Goal: Information Seeking & Learning: Learn about a topic

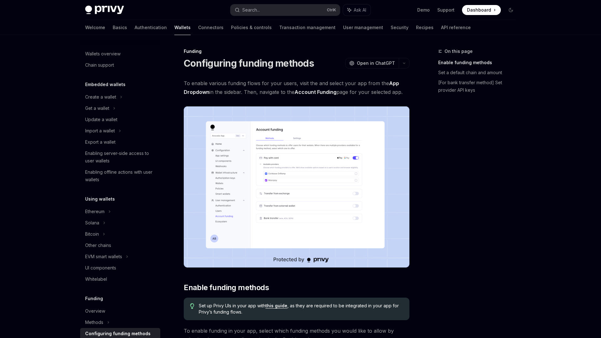
scroll to position [147, 0]
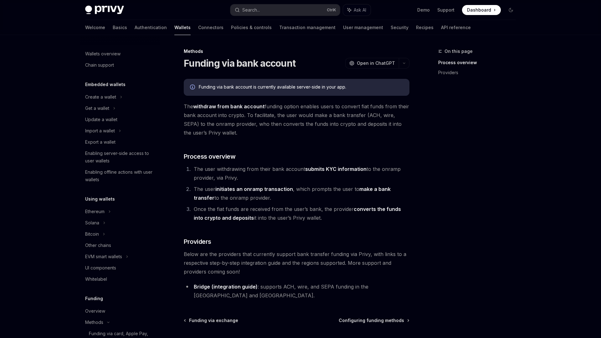
scroll to position [188, 0]
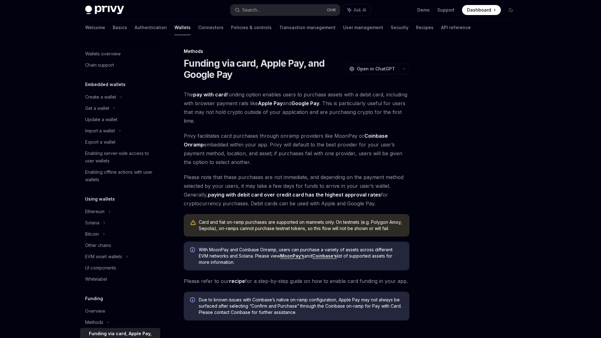
scroll to position [151, 0]
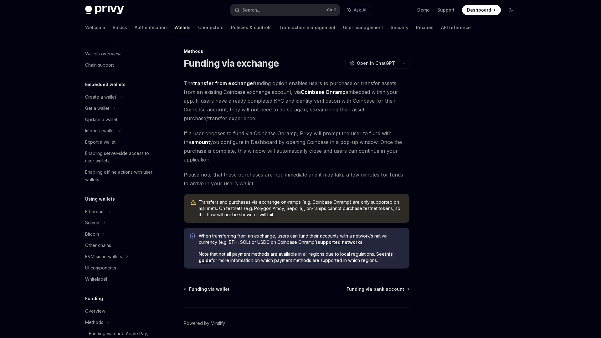
scroll to position [177, 0]
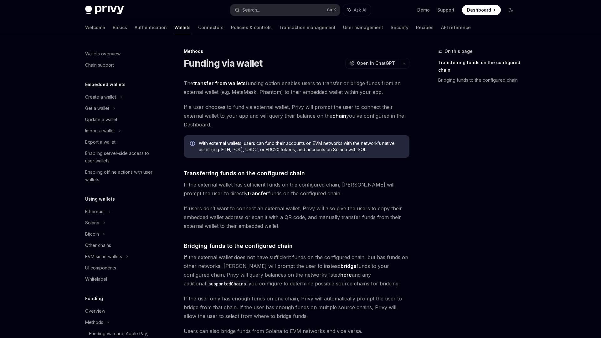
scroll to position [166, 0]
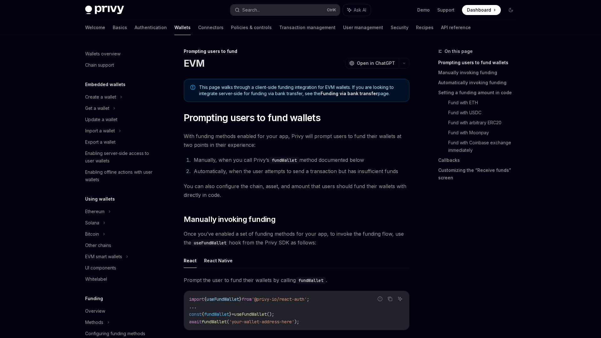
scroll to position [170, 0]
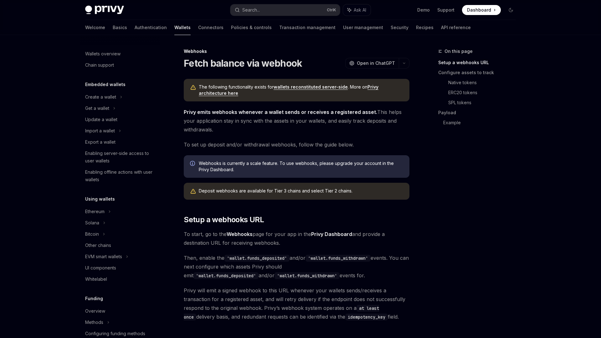
scroll to position [200, 0]
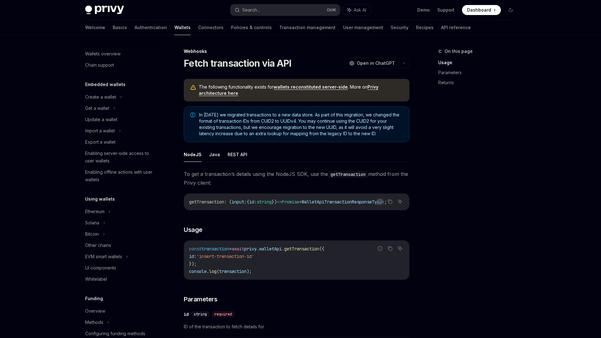
scroll to position [200, 0]
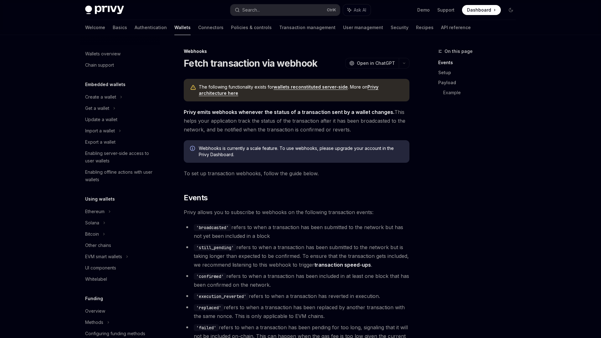
scroll to position [200, 0]
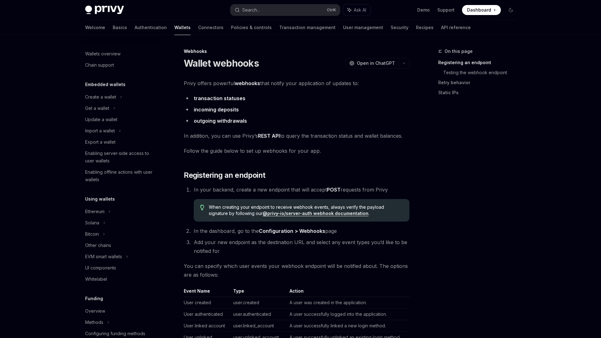
scroll to position [190, 0]
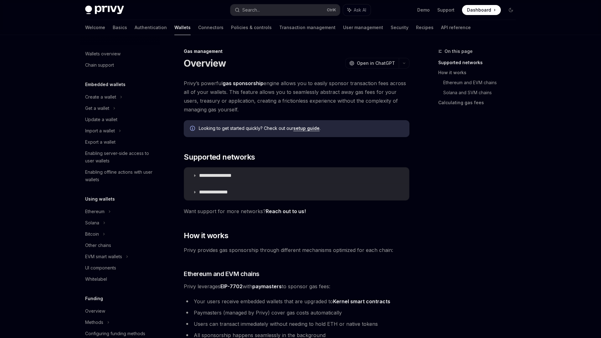
scroll to position [200, 0]
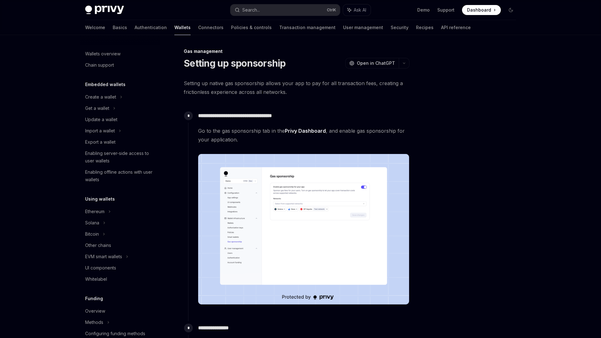
scroll to position [200, 0]
